Goal: Entertainment & Leisure: Consume media (video, audio)

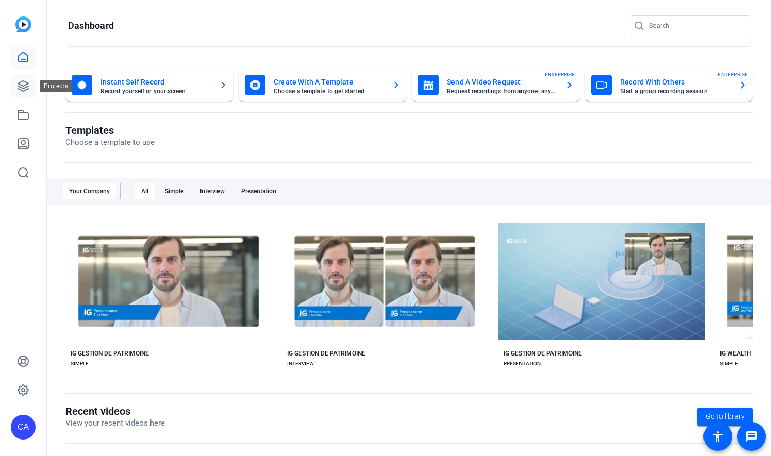
click at [22, 84] on icon at bounding box center [23, 86] width 12 height 12
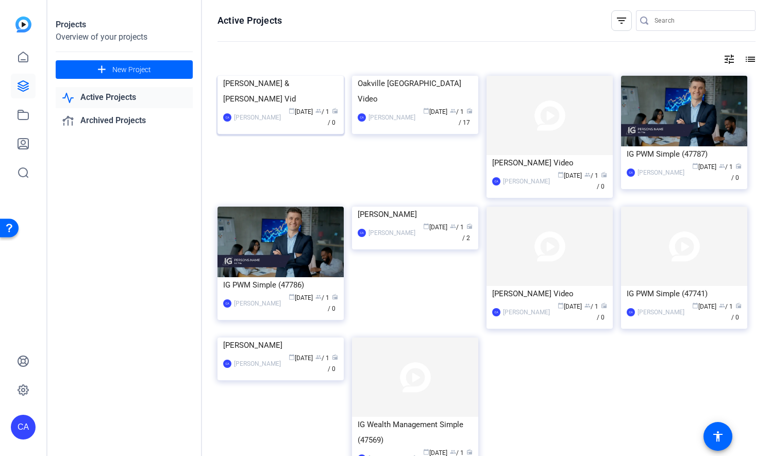
click at [267, 76] on img at bounding box center [280, 76] width 126 height 0
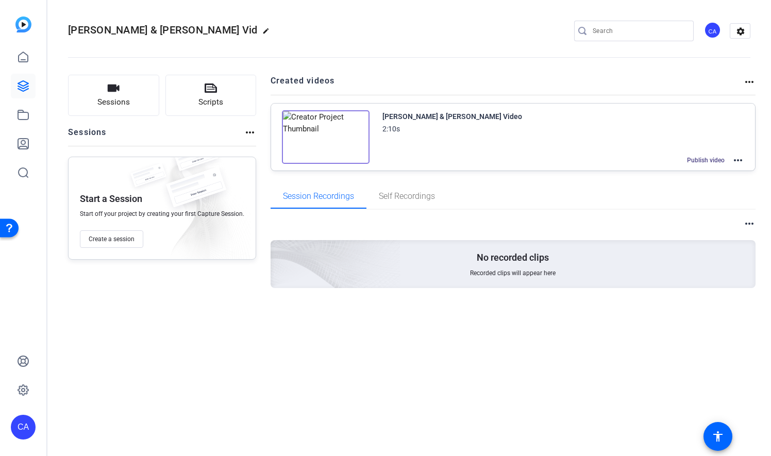
click at [740, 184] on div "Session Recordings Self Recordings" at bounding box center [512, 196] width 485 height 25
click at [741, 160] on mat-icon "more_horiz" at bounding box center [737, 160] width 12 height 12
click at [718, 174] on span "Edit in Creator" at bounding box center [700, 172] width 72 height 12
click at [30, 84] on link at bounding box center [23, 86] width 25 height 25
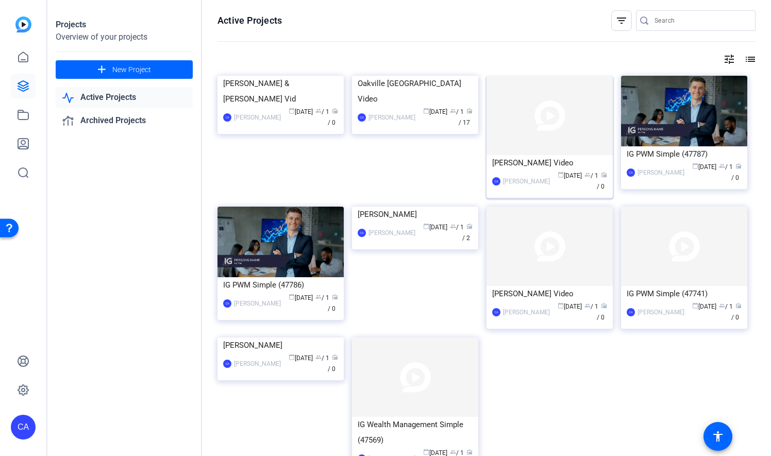
click at [543, 140] on img at bounding box center [549, 115] width 126 height 79
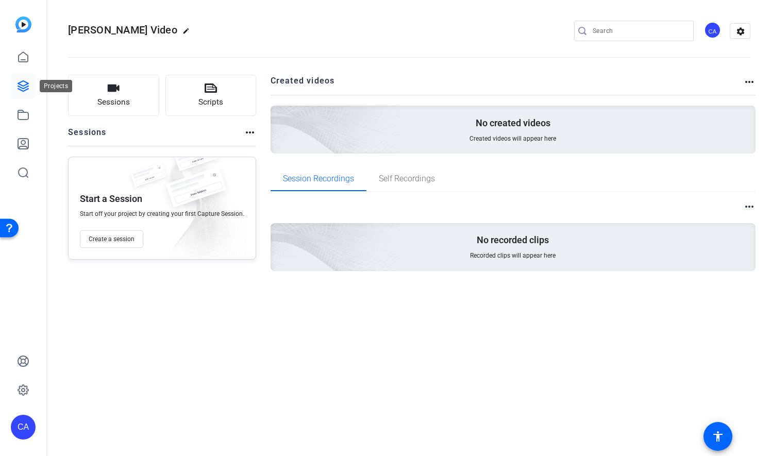
click at [25, 83] on icon at bounding box center [23, 86] width 12 height 12
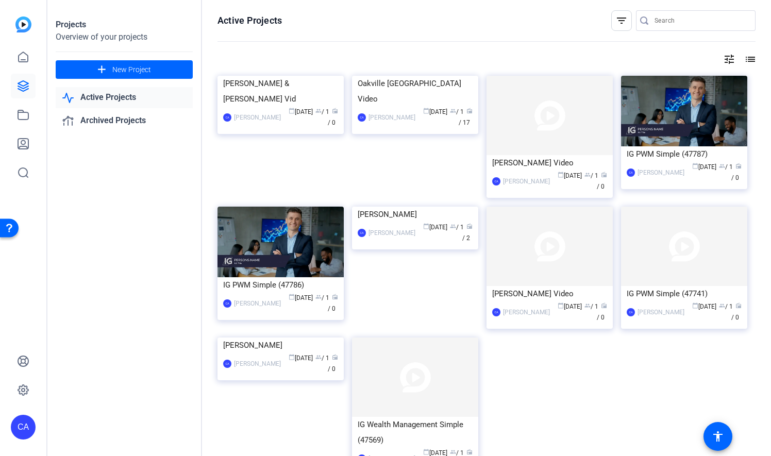
click at [99, 100] on link "Active Projects" at bounding box center [124, 97] width 137 height 21
click at [102, 116] on link "Archived Projects" at bounding box center [124, 120] width 137 height 21
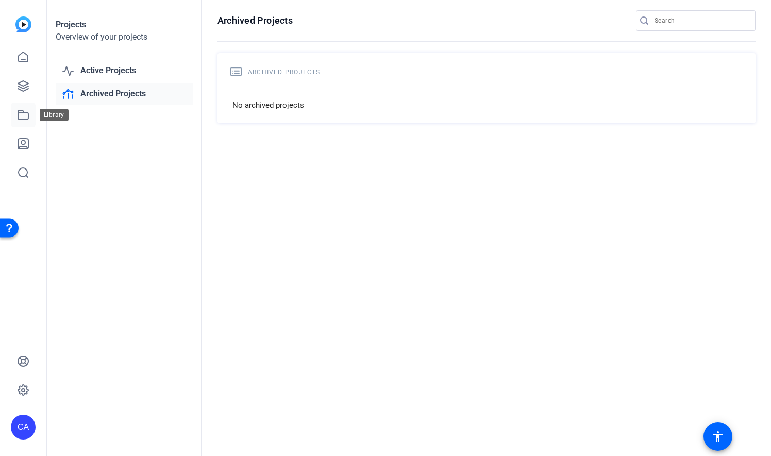
click at [25, 115] on icon at bounding box center [23, 115] width 12 height 12
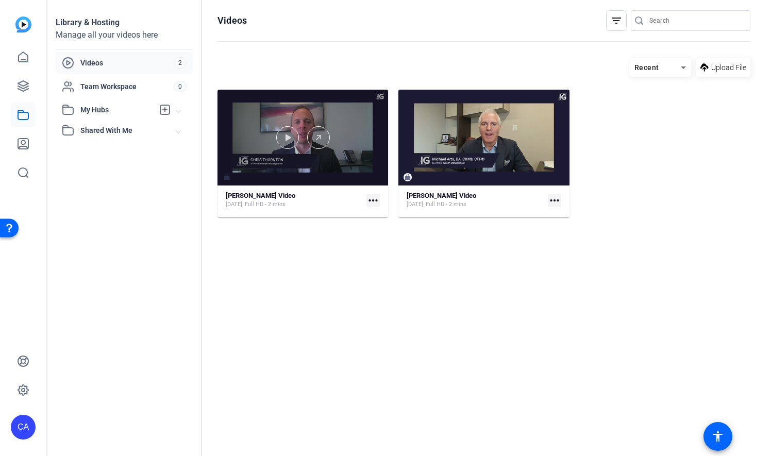
click at [378, 136] on div at bounding box center [302, 137] width 170 height 23
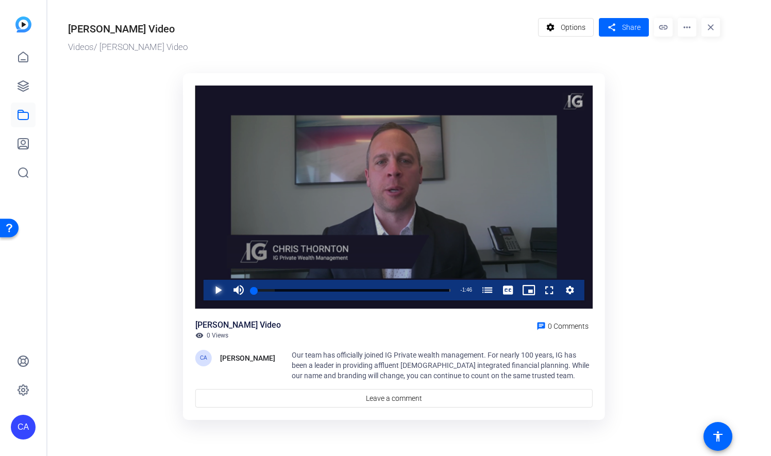
click at [208, 288] on span "Video Player" at bounding box center [208, 290] width 0 height 21
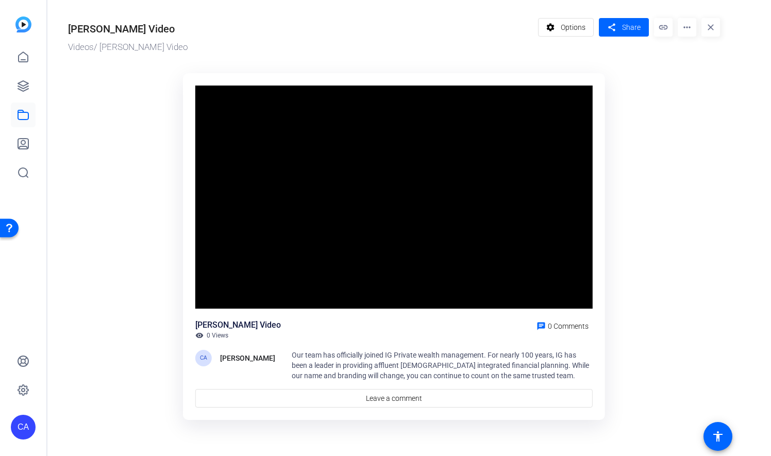
click at [218, 288] on video "Video Player" at bounding box center [393, 197] width 397 height 224
